Goal: Find contact information: Find contact information

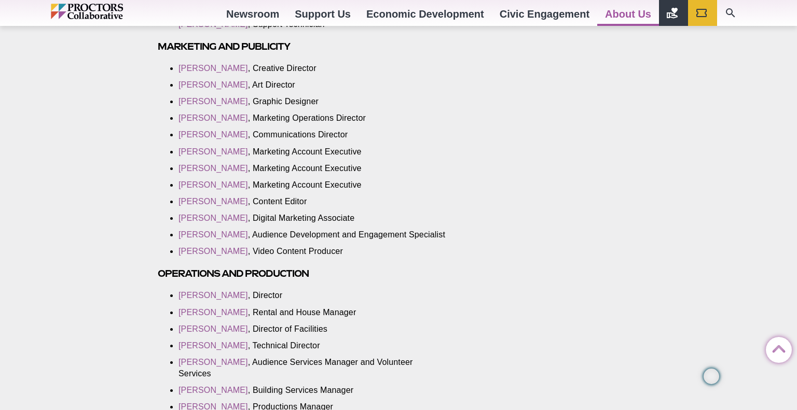
scroll to position [1368, 0]
click at [234, 118] on link "[PERSON_NAME]" at bounding box center [213, 119] width 70 height 9
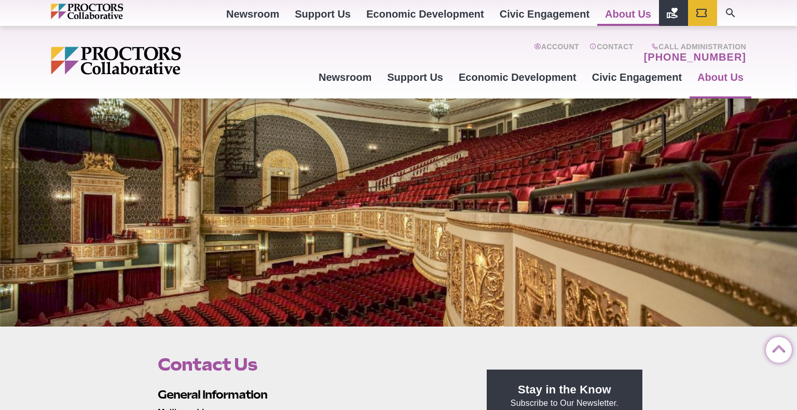
scroll to position [1368, 0]
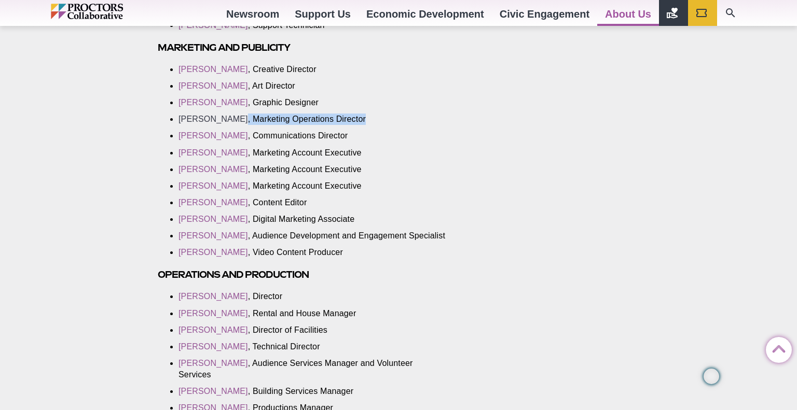
drag, startPoint x: 373, startPoint y: 121, endPoint x: 179, endPoint y: 119, distance: 194.5
click at [179, 119] on li "Amanda Ahlemeyer , Marketing Operations Director" at bounding box center [312, 119] width 269 height 11
click at [179, 119] on link "[PERSON_NAME]" at bounding box center [213, 119] width 70 height 9
drag, startPoint x: 376, startPoint y: 120, endPoint x: 256, endPoint y: 119, distance: 119.8
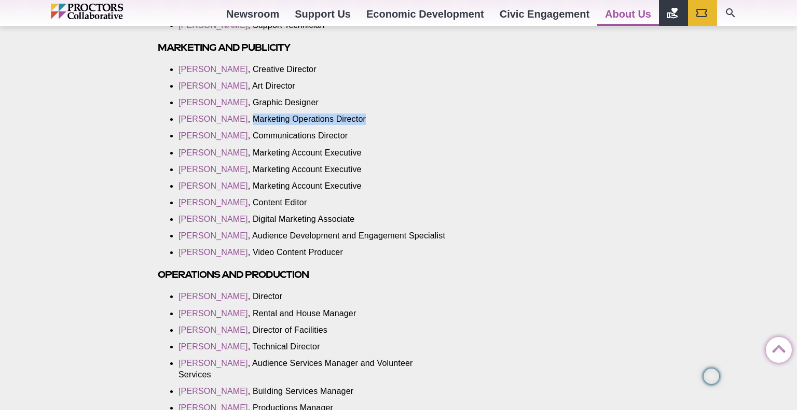
click at [256, 119] on li "[PERSON_NAME] , Marketing Operations Director" at bounding box center [312, 119] width 269 height 11
copy li "Marketing Operations Director"
